Goal: Task Accomplishment & Management: Manage account settings

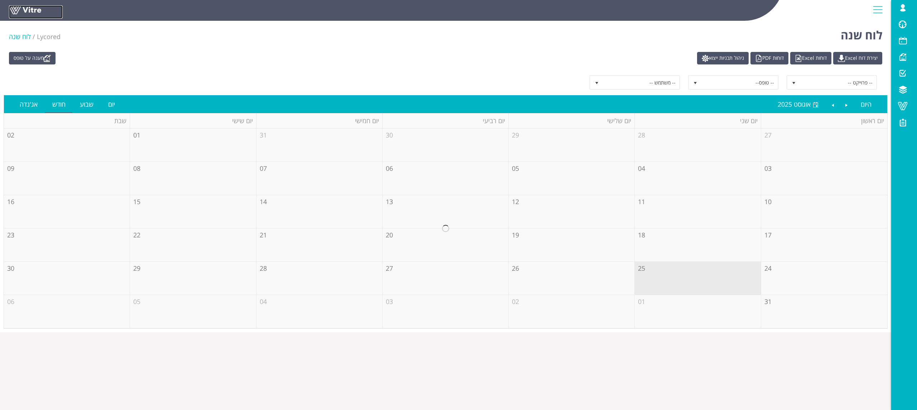
click at [24, 6] on link at bounding box center [36, 11] width 54 height 13
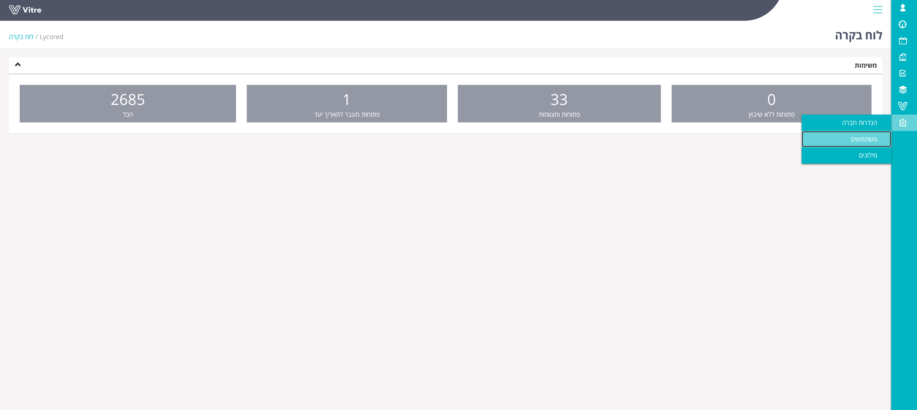
click at [882, 141] on span "משתמשים" at bounding box center [868, 139] width 35 height 9
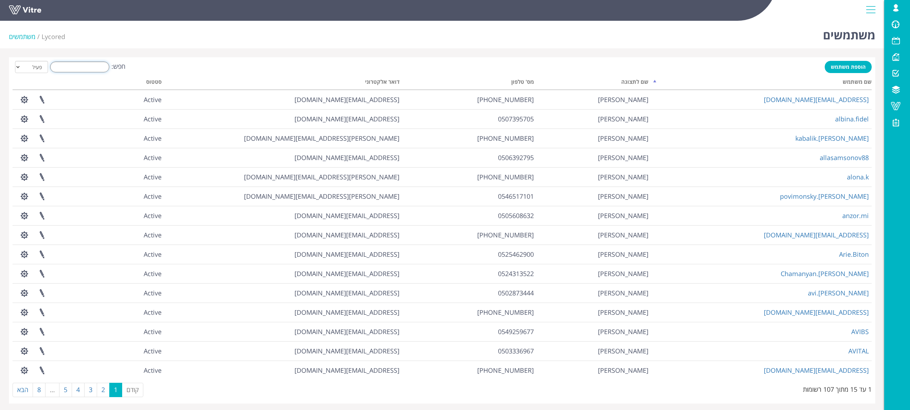
click at [81, 65] on input "חפש:" at bounding box center [79, 67] width 59 height 11
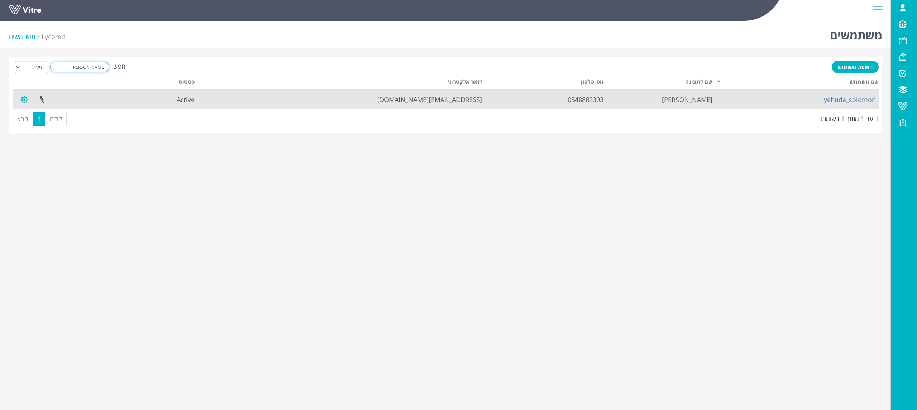
type input "[PERSON_NAME]"
click at [26, 104] on button "button" at bounding box center [24, 99] width 18 height 19
click at [49, 138] on link "שינוי סיסמה" at bounding box center [45, 135] width 58 height 9
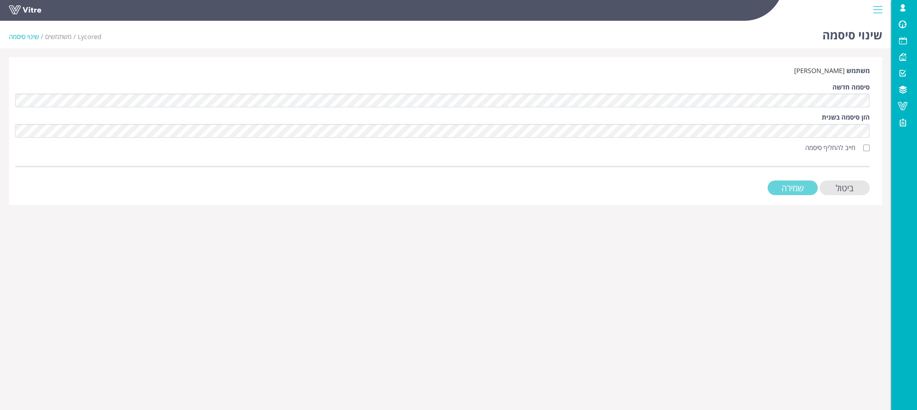
click at [789, 194] on input "שמירה" at bounding box center [793, 188] width 50 height 15
